Goal: Task Accomplishment & Management: Manage account settings

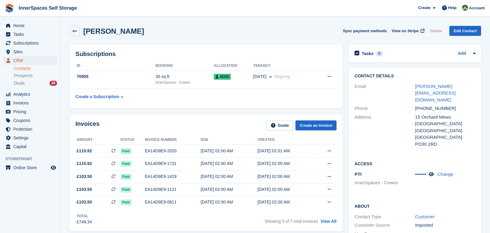
click at [35, 62] on span "CRM" at bounding box center [31, 60] width 36 height 8
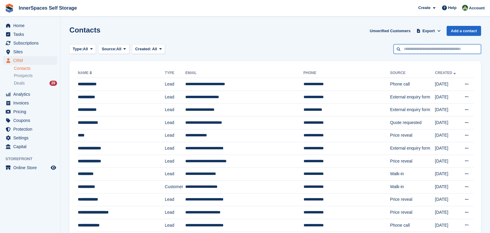
click at [415, 50] on input "text" at bounding box center [436, 49] width 87 height 10
type input "*****"
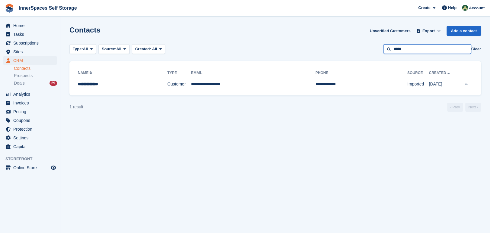
click at [455, 50] on input "*****" at bounding box center [426, 49] width 87 height 10
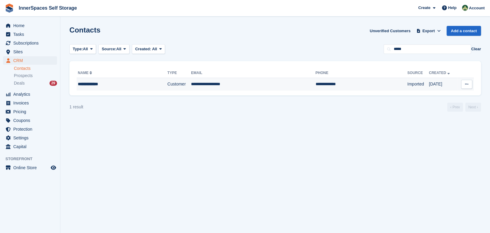
click at [251, 87] on td "**********" at bounding box center [253, 84] width 124 height 13
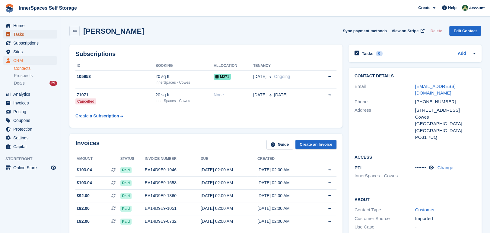
click at [25, 33] on span "Tasks" at bounding box center [31, 34] width 36 height 8
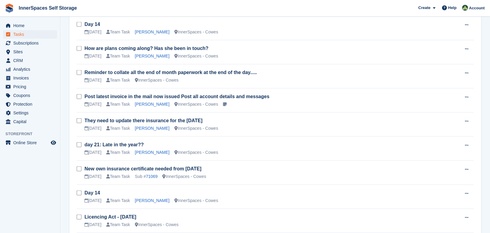
scroll to position [866, 0]
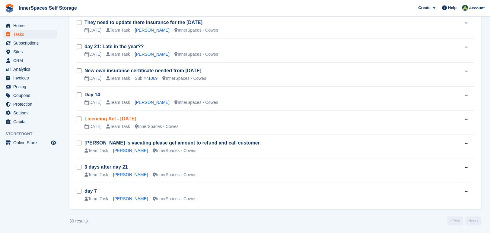
click at [129, 119] on link "Licencing Act - [DATE]" at bounding box center [110, 118] width 52 height 5
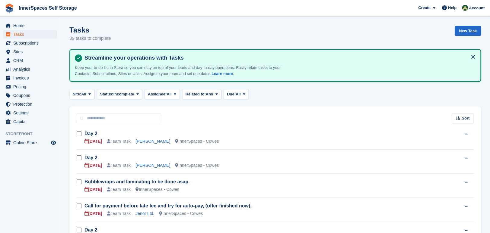
scroll to position [866, 0]
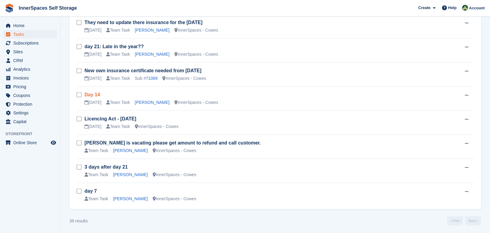
click at [97, 95] on link "Day 14" at bounding box center [92, 94] width 16 height 5
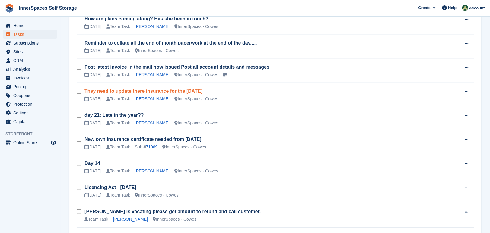
scroll to position [784, 0]
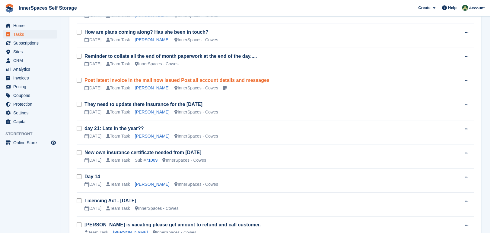
click at [131, 81] on link "Post latest invoice in the mail now issued Post all account details and messages" at bounding box center [176, 80] width 185 height 5
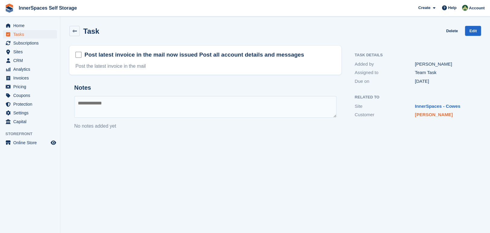
click at [431, 115] on link "[PERSON_NAME]" at bounding box center [434, 114] width 38 height 5
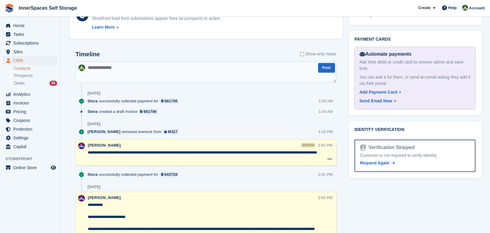
scroll to position [356, 0]
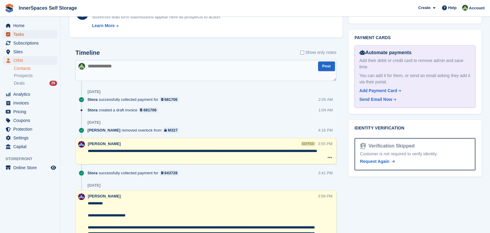
click at [25, 35] on span "Tasks" at bounding box center [31, 34] width 36 height 8
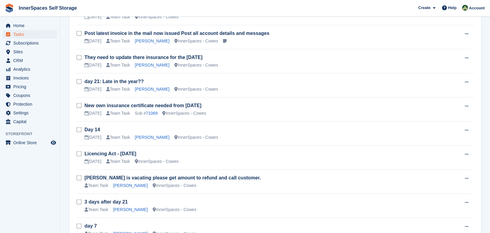
scroll to position [866, 0]
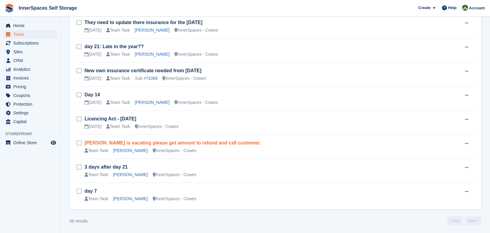
click at [113, 142] on link "[PERSON_NAME] is vacating please get amount to refund and call customer." at bounding box center [172, 143] width 176 height 5
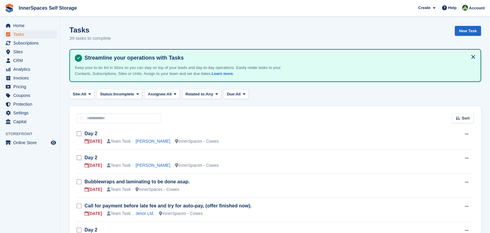
scroll to position [866, 0]
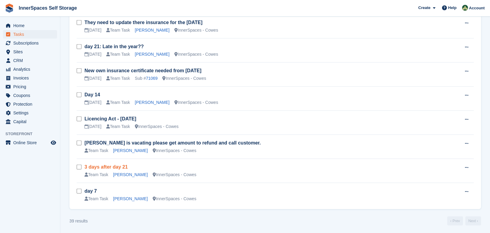
click at [112, 167] on link "3 days after day 21" at bounding box center [105, 167] width 43 height 5
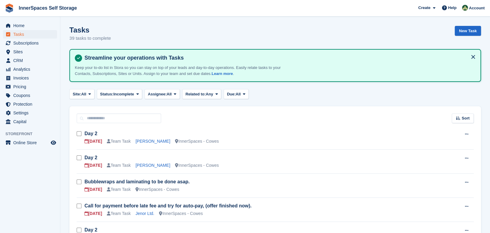
scroll to position [866, 0]
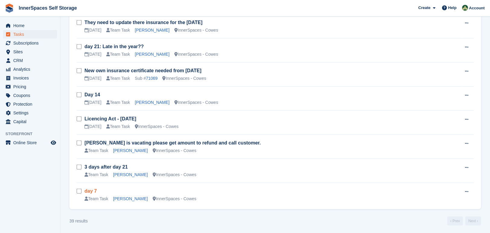
click at [89, 189] on link "day 7" at bounding box center [90, 191] width 12 height 5
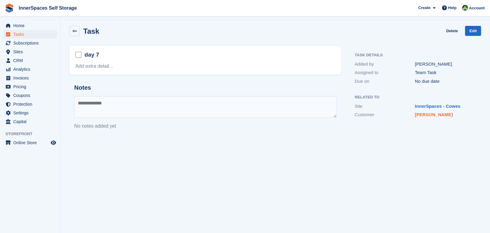
click at [423, 114] on link "[PERSON_NAME]" at bounding box center [434, 114] width 38 height 5
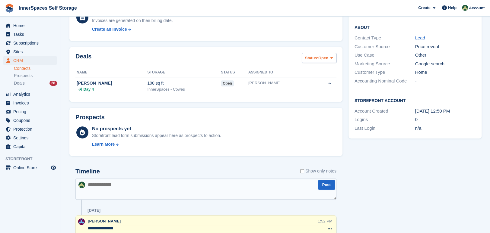
scroll to position [212, 0]
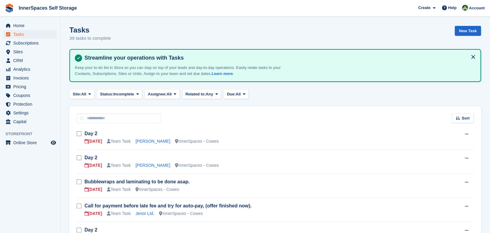
scroll to position [866, 0]
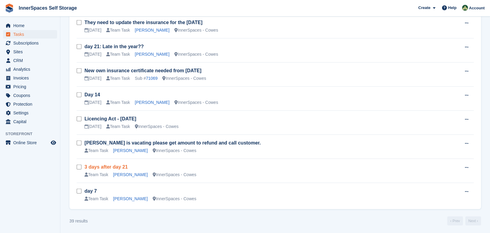
click at [112, 166] on link "3 days after day 21" at bounding box center [105, 167] width 43 height 5
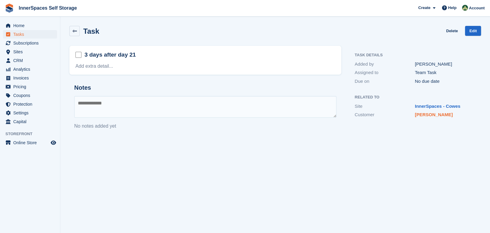
click at [422, 116] on link "[PERSON_NAME]" at bounding box center [434, 114] width 38 height 5
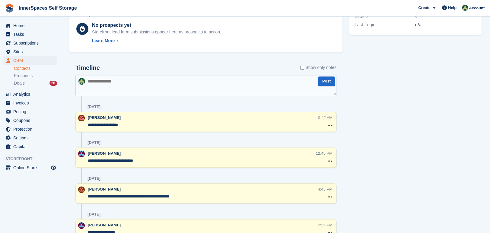
scroll to position [219, 0]
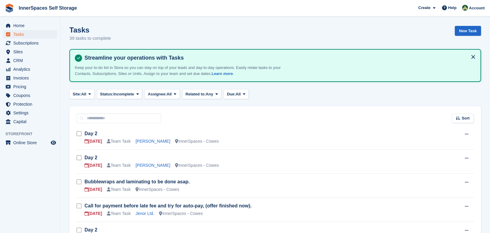
scroll to position [866, 0]
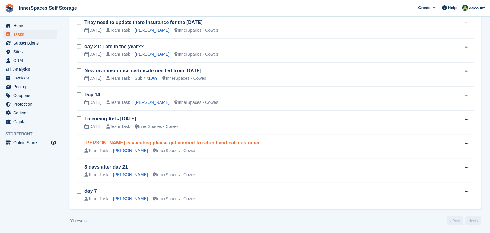
click at [133, 142] on link "[PERSON_NAME] is vacating please get amount to refund and call customer." at bounding box center [172, 143] width 176 height 5
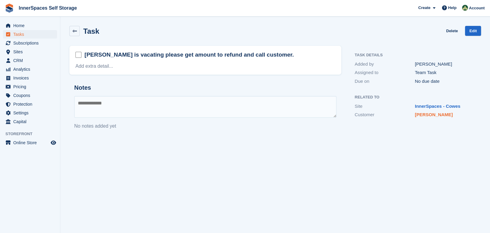
click at [436, 116] on link "[PERSON_NAME]" at bounding box center [434, 114] width 38 height 5
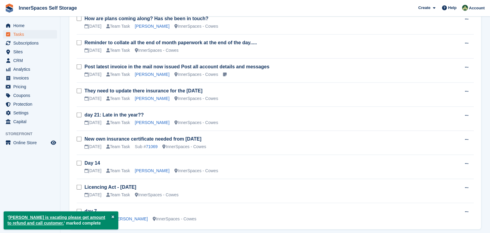
scroll to position [818, 0]
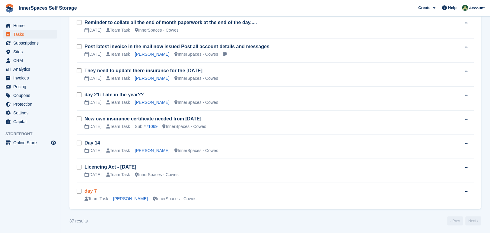
click at [92, 191] on link "day 7" at bounding box center [90, 191] width 12 height 5
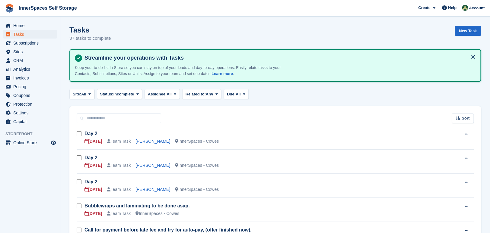
scroll to position [818, 0]
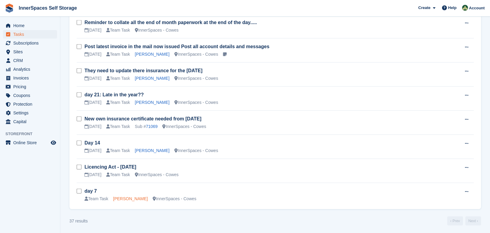
click at [141, 198] on link "[PERSON_NAME]" at bounding box center [130, 199] width 35 height 5
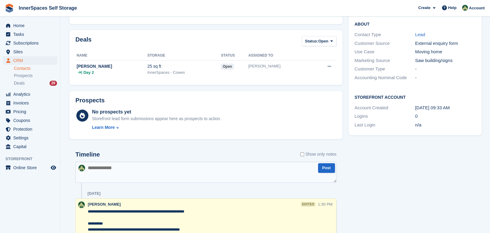
scroll to position [192, 0]
